Goal: Communication & Community: Ask a question

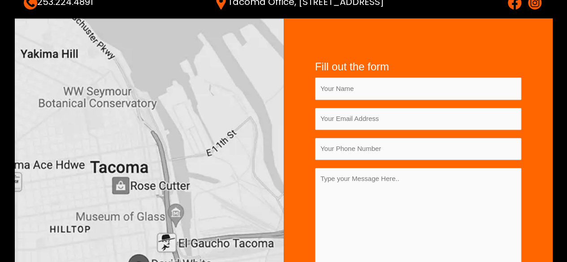
scroll to position [135, 0]
type input "[PERSON_NAME]"
type input "[PERSON_NAME][EMAIL_ADDRESS][DOMAIN_NAME]"
type input "5167698468"
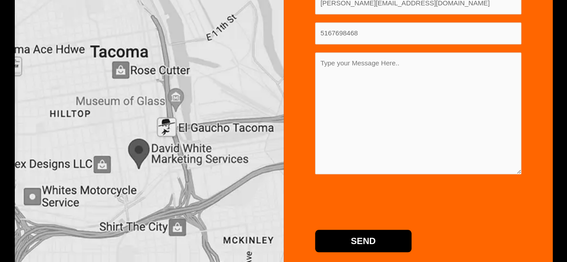
scroll to position [0, 0]
drag, startPoint x: 0, startPoint y: 0, endPoint x: 356, endPoint y: 183, distance: 400.2
click at [356, 183] on form "Fill out the form Ian Mokua ian@smartblasts.co 5167698468 Send" at bounding box center [418, 99] width 206 height 308
click at [353, 104] on textarea "Contact form" at bounding box center [418, 113] width 206 height 122
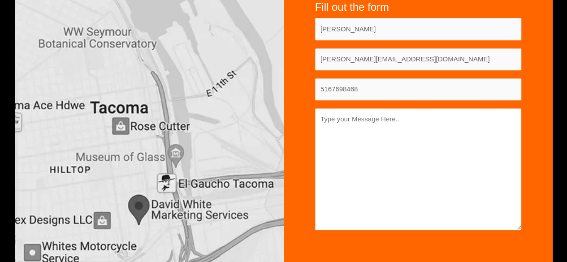
scroll to position [161, 0]
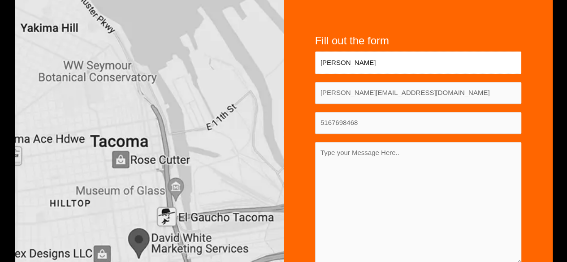
click at [368, 69] on input "Ian Mokua" at bounding box center [418, 63] width 206 height 22
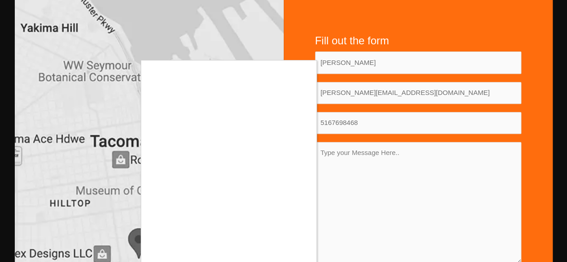
scroll to position [205, 0]
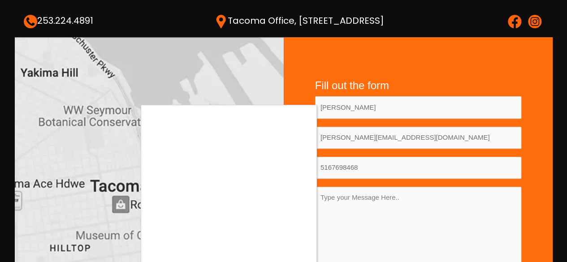
click at [386, 108] on div at bounding box center [283, 131] width 567 height 262
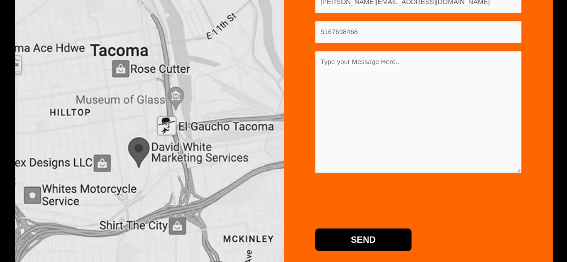
scroll to position [185, 0]
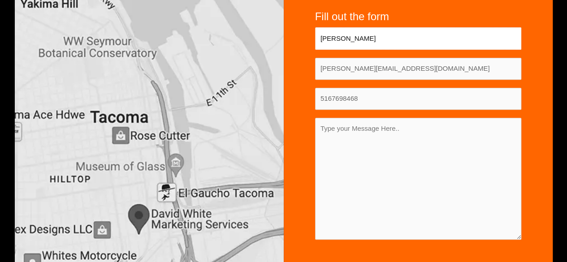
click at [346, 42] on input "Ian Mokua" at bounding box center [418, 38] width 206 height 22
type input "Ian Mokua"
type input "ian@smartblasts.co"
type input "5167698468"
click at [364, 152] on textarea "Contact form" at bounding box center [418, 179] width 206 height 122
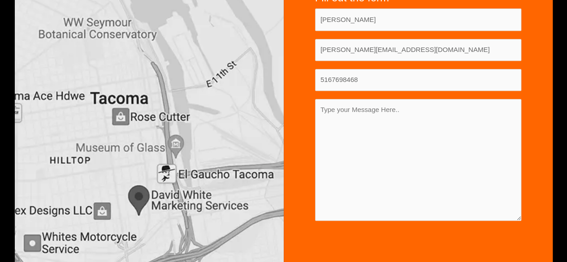
scroll to position [195, 0]
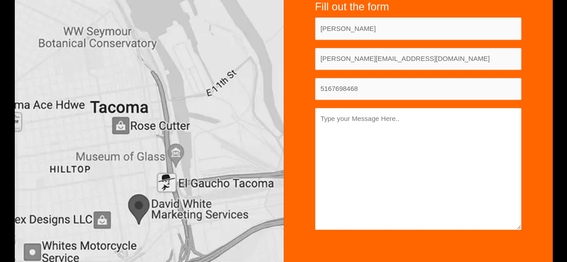
click at [348, 140] on textarea "Contact form" at bounding box center [418, 169] width 206 height 122
paste textarea "Hello, I'm Ian, and I’m excited to share a smarter way to help your marketing a…"
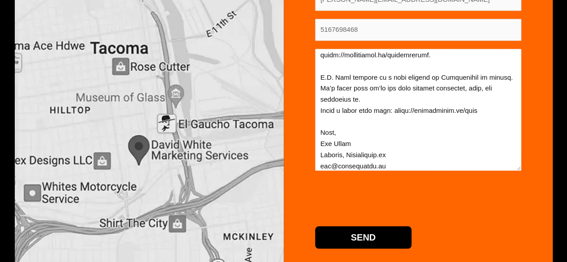
scroll to position [284, 0]
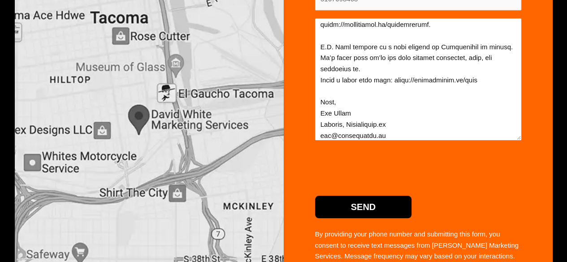
type textarea "Hello, I'm Ian, and I’m excited to share a smarter way to help your marketing a…"
click at [370, 204] on input "Send" at bounding box center [363, 207] width 97 height 22
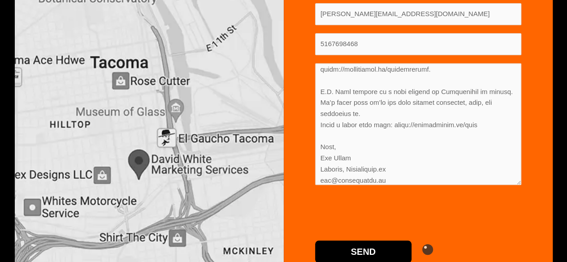
scroll to position [0, 0]
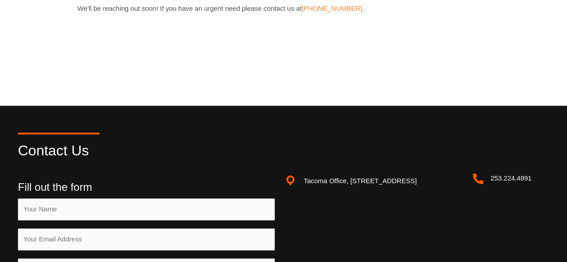
scroll to position [179, 0]
